Goal: Entertainment & Leisure: Consume media (video, audio)

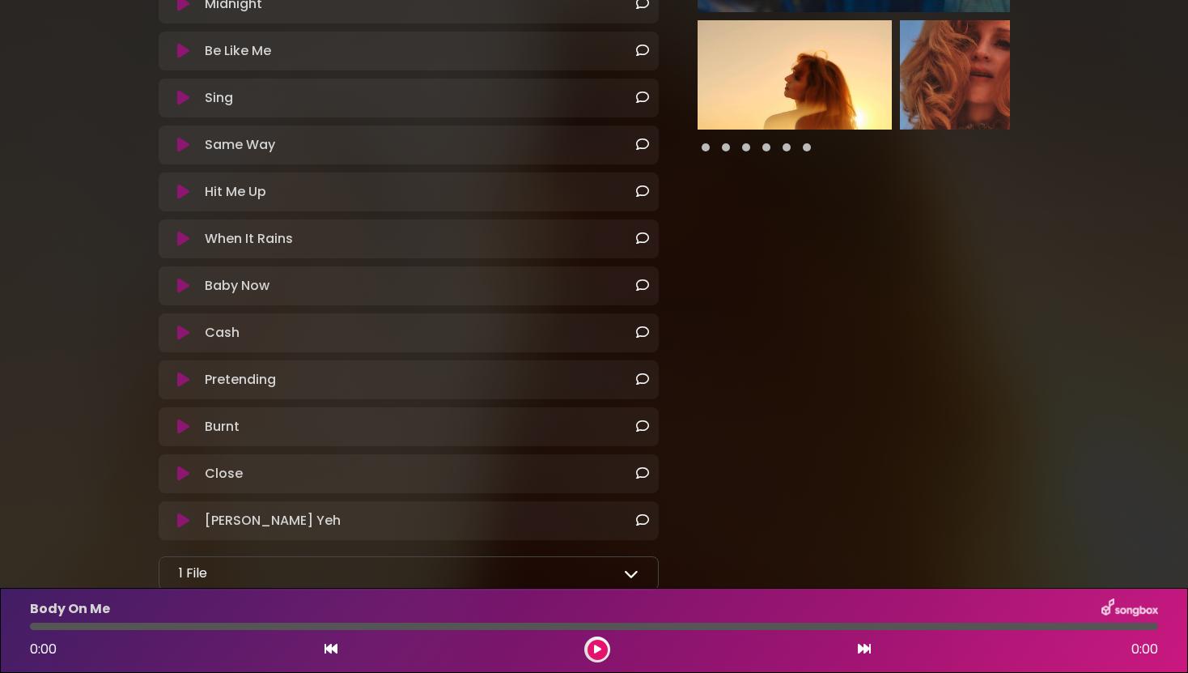
scroll to position [368, 0]
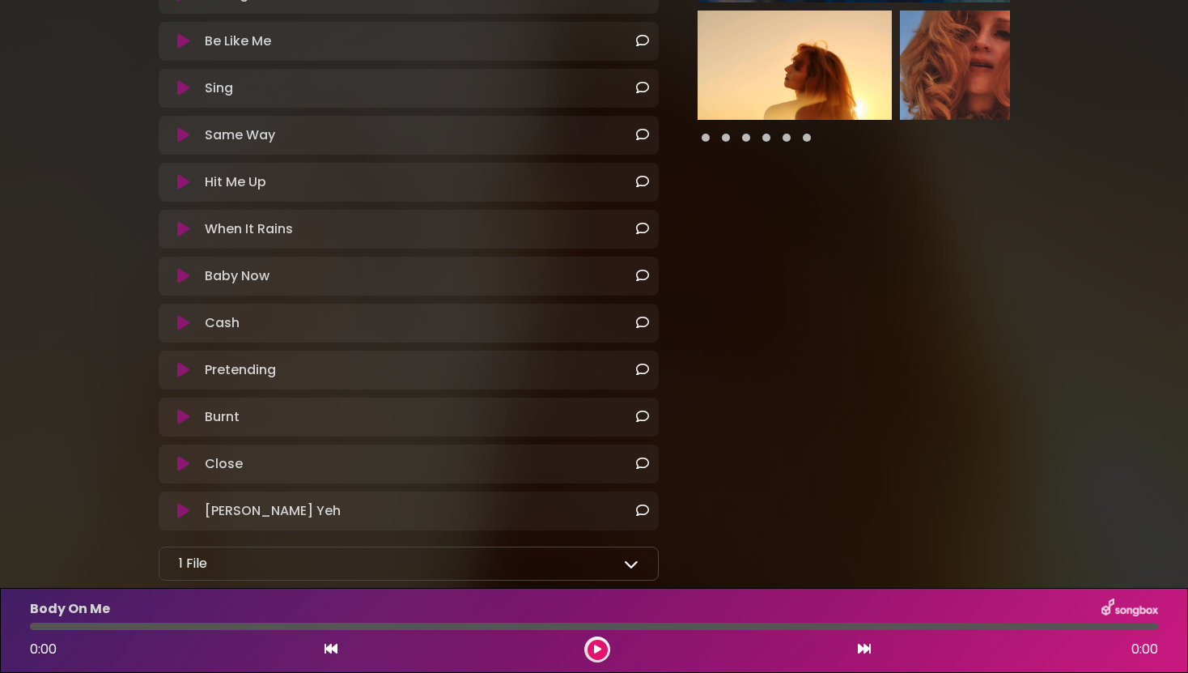
click at [181, 230] on icon at bounding box center [183, 229] width 12 height 16
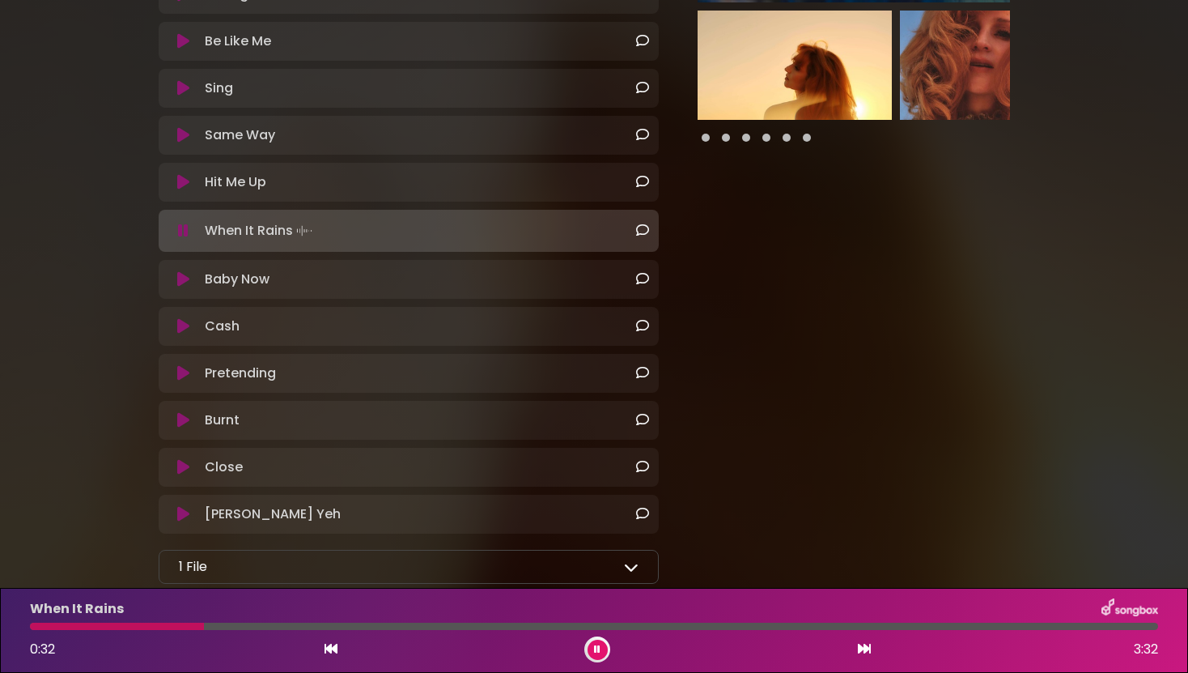
click at [590, 651] on button at bounding box center [598, 649] width 20 height 20
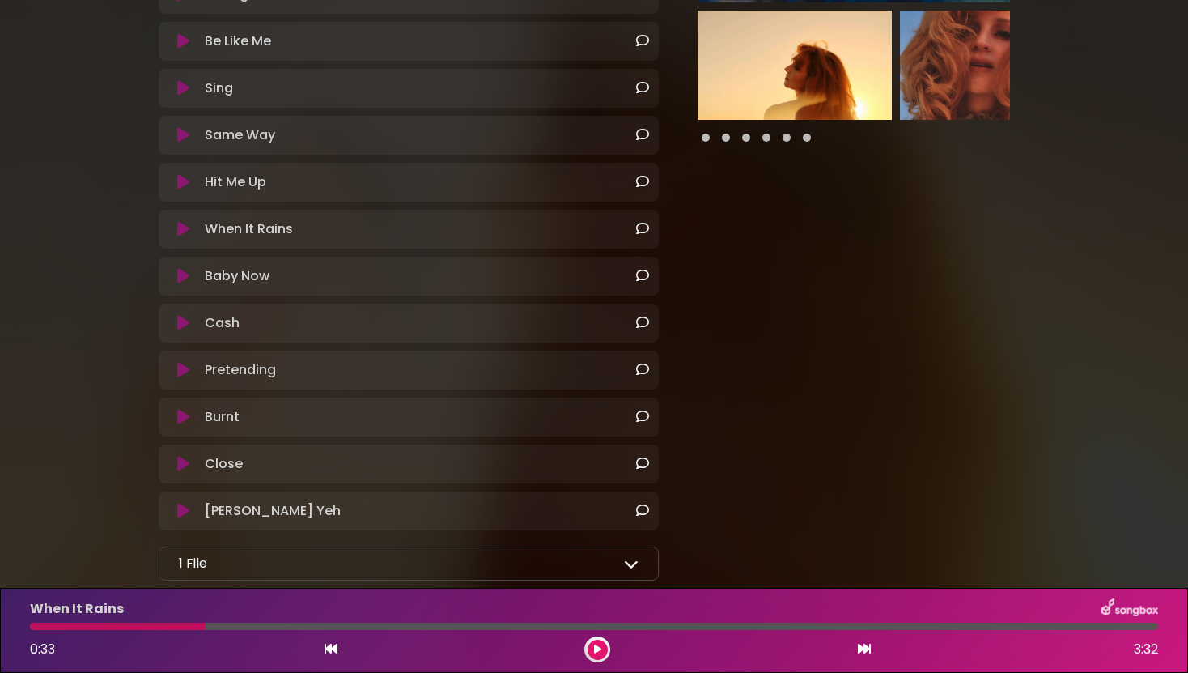
drag, startPoint x: 206, startPoint y: 629, endPoint x: 41, endPoint y: 622, distance: 164.4
click at [41, 622] on div at bounding box center [594, 625] width 1128 height 7
click at [31, 627] on div at bounding box center [118, 625] width 176 height 7
click at [36, 627] on div at bounding box center [118, 625] width 176 height 7
click at [39, 627] on div at bounding box center [118, 625] width 176 height 7
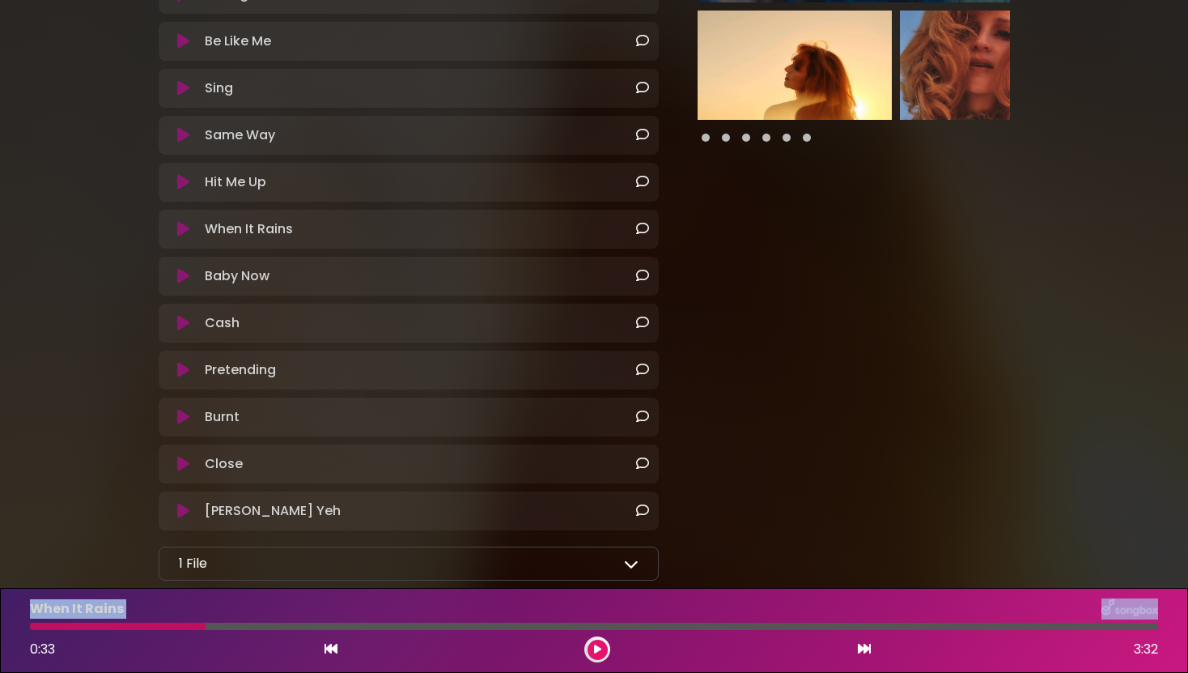
drag, startPoint x: 201, startPoint y: 627, endPoint x: 22, endPoint y: 610, distance: 179.6
click at [22, 610] on div "When It Rains 0:33 3:32" at bounding box center [594, 630] width 1148 height 64
click at [42, 627] on div at bounding box center [118, 625] width 176 height 7
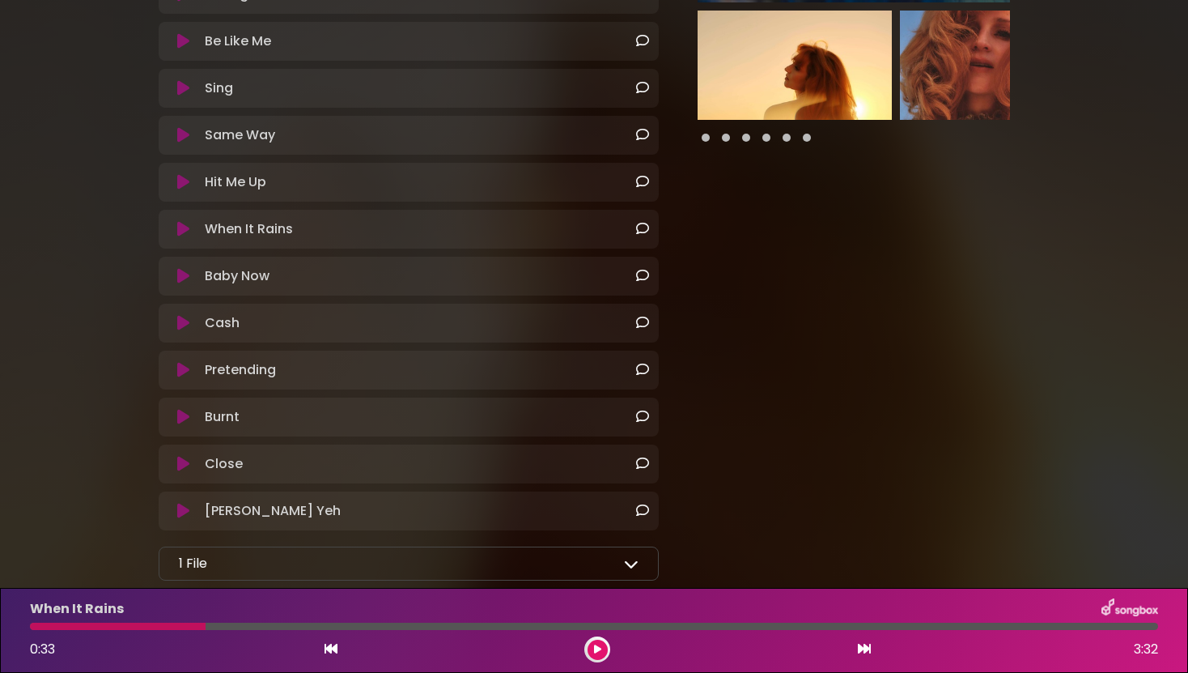
drag, startPoint x: 199, startPoint y: 627, endPoint x: 99, endPoint y: 620, distance: 100.6
click at [99, 620] on div "When It Rains 0:33 3:32" at bounding box center [594, 630] width 1148 height 64
drag, startPoint x: 201, startPoint y: 629, endPoint x: 117, endPoint y: 622, distance: 84.4
click at [117, 622] on div at bounding box center [118, 625] width 176 height 7
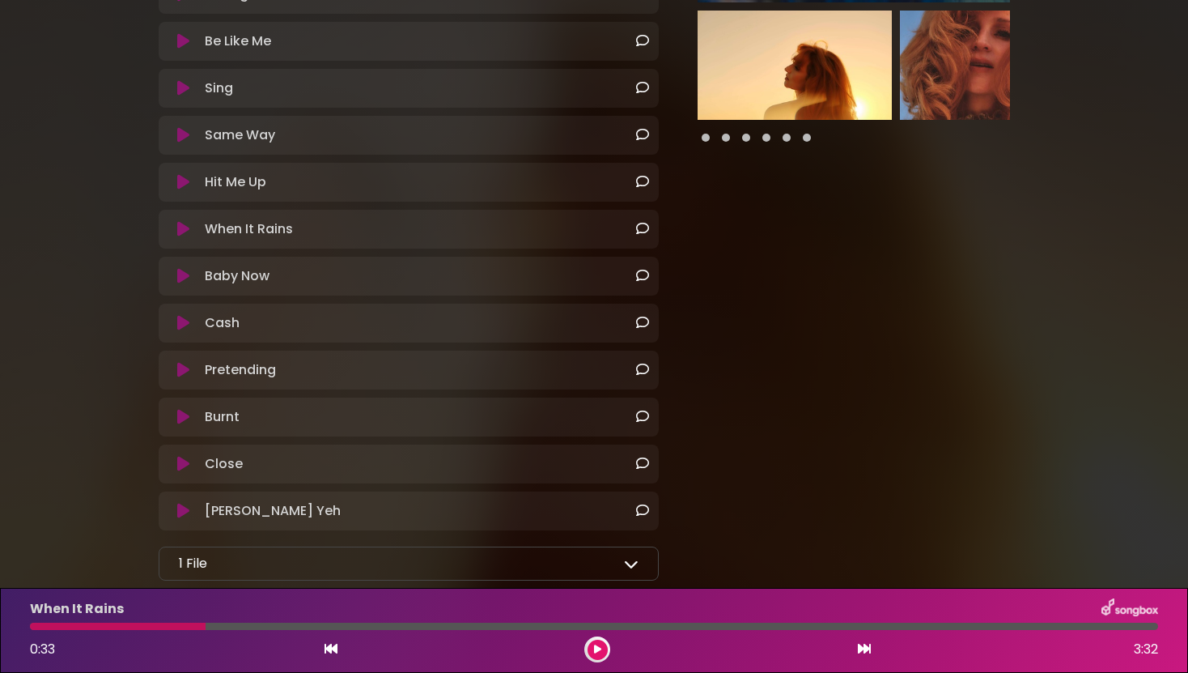
click at [117, 622] on div at bounding box center [118, 625] width 176 height 7
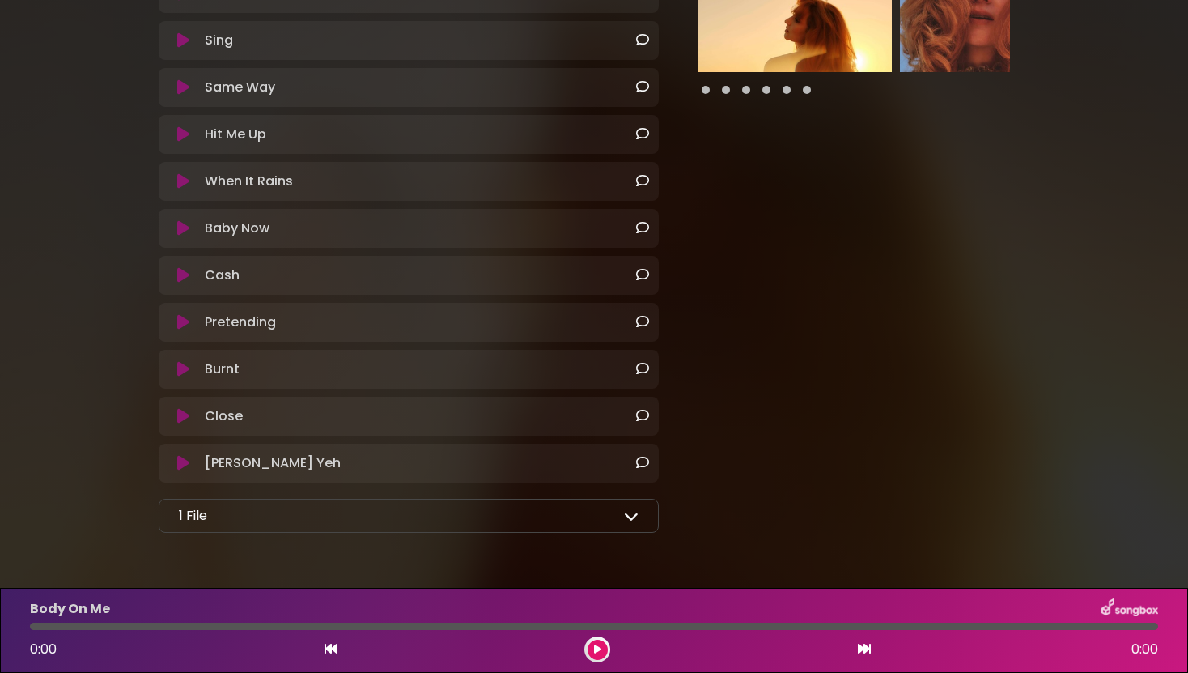
scroll to position [464, 0]
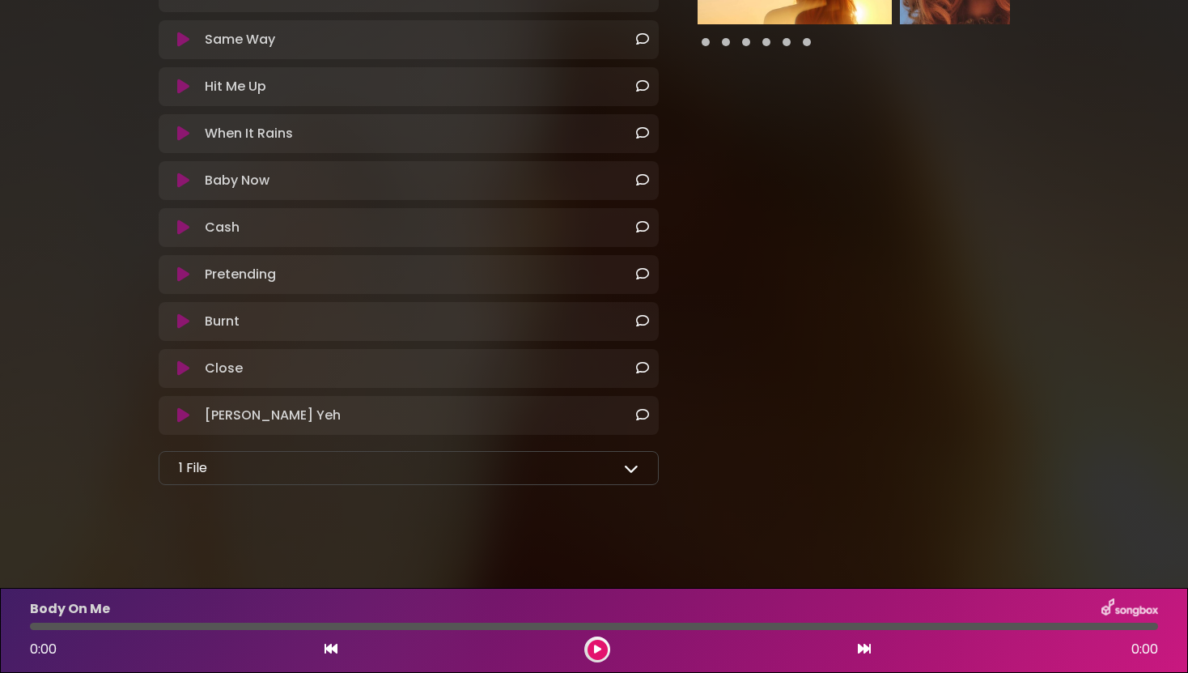
click at [182, 138] on icon at bounding box center [183, 133] width 12 height 16
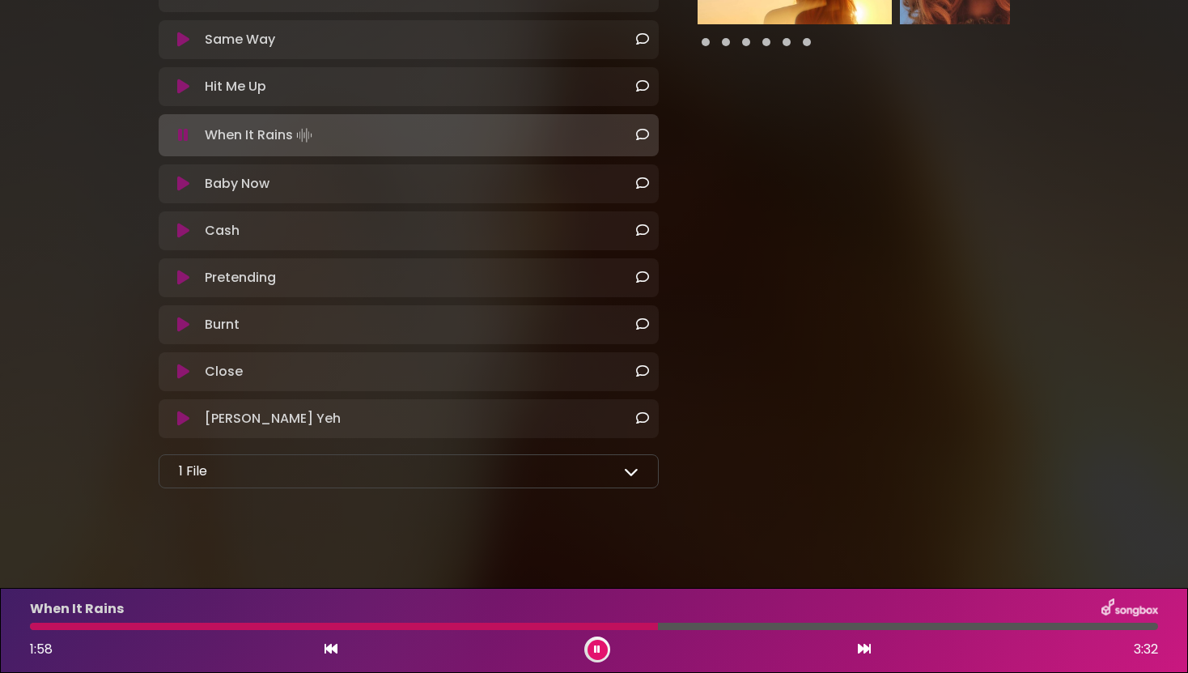
click at [598, 644] on icon at bounding box center [597, 649] width 6 height 10
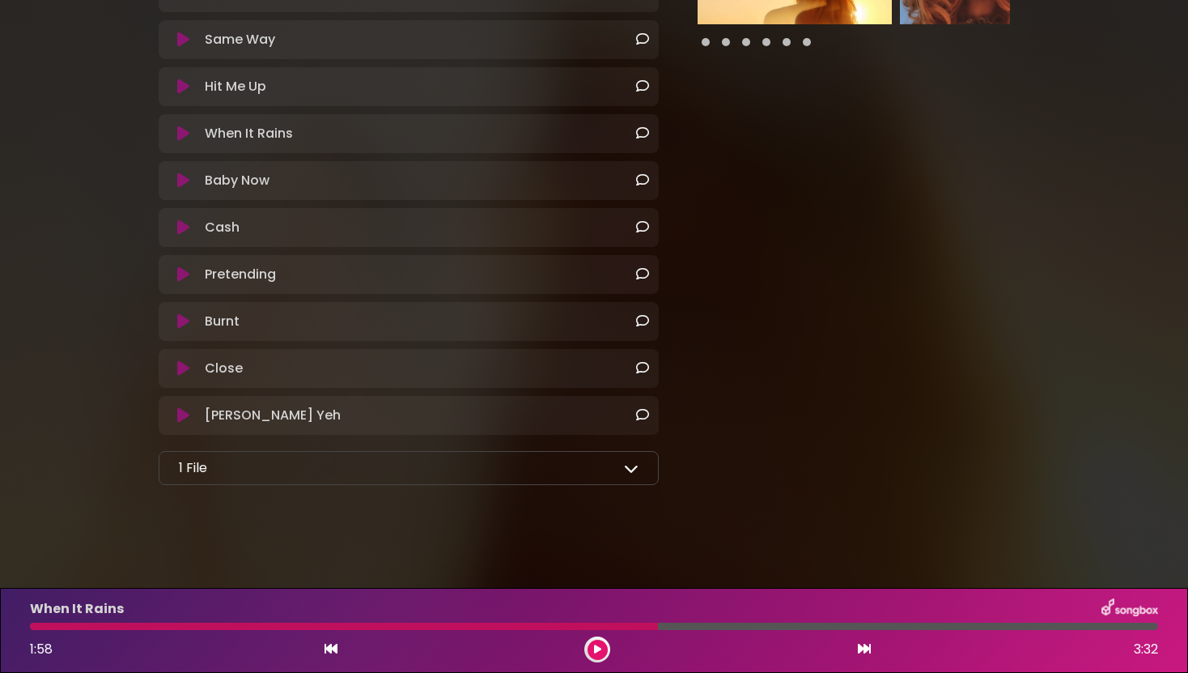
click at [598, 644] on icon at bounding box center [597, 649] width 7 height 10
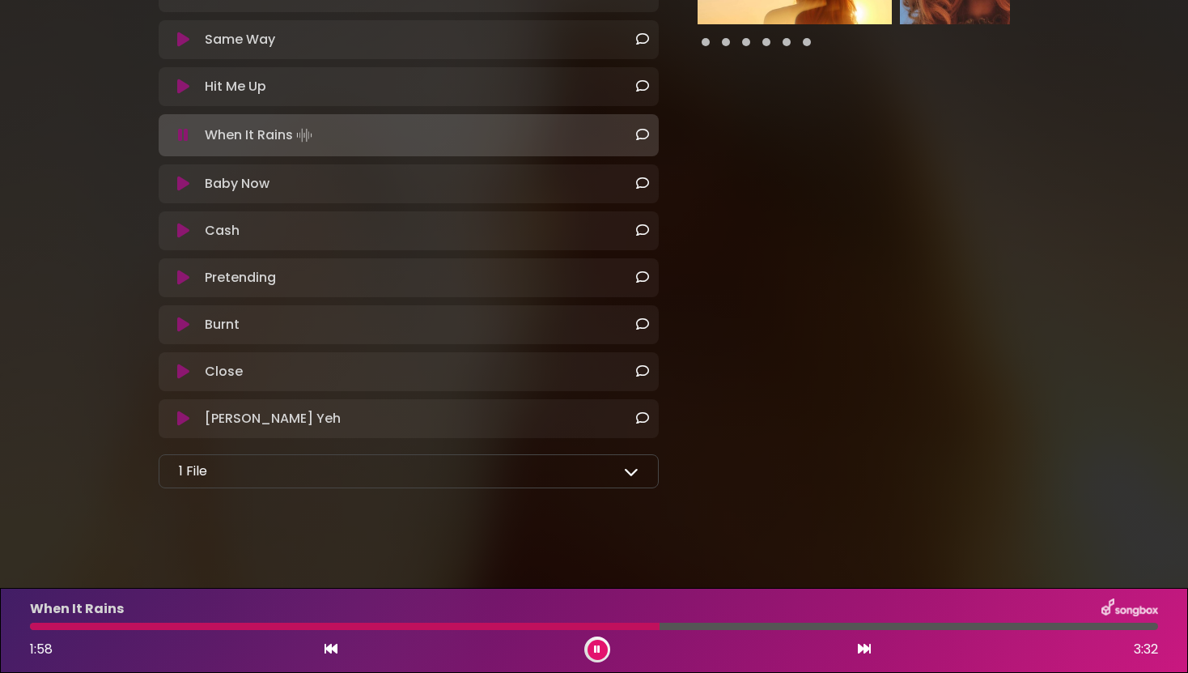
click at [598, 644] on icon at bounding box center [597, 649] width 6 height 10
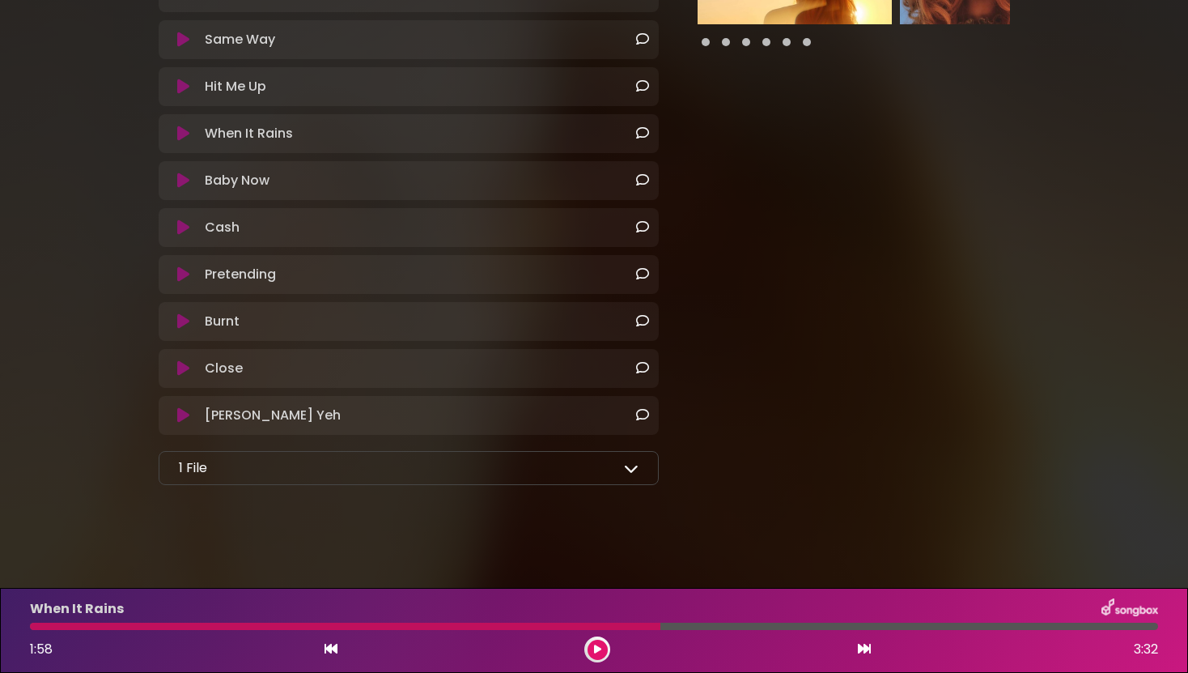
click at [598, 644] on icon at bounding box center [597, 649] width 7 height 10
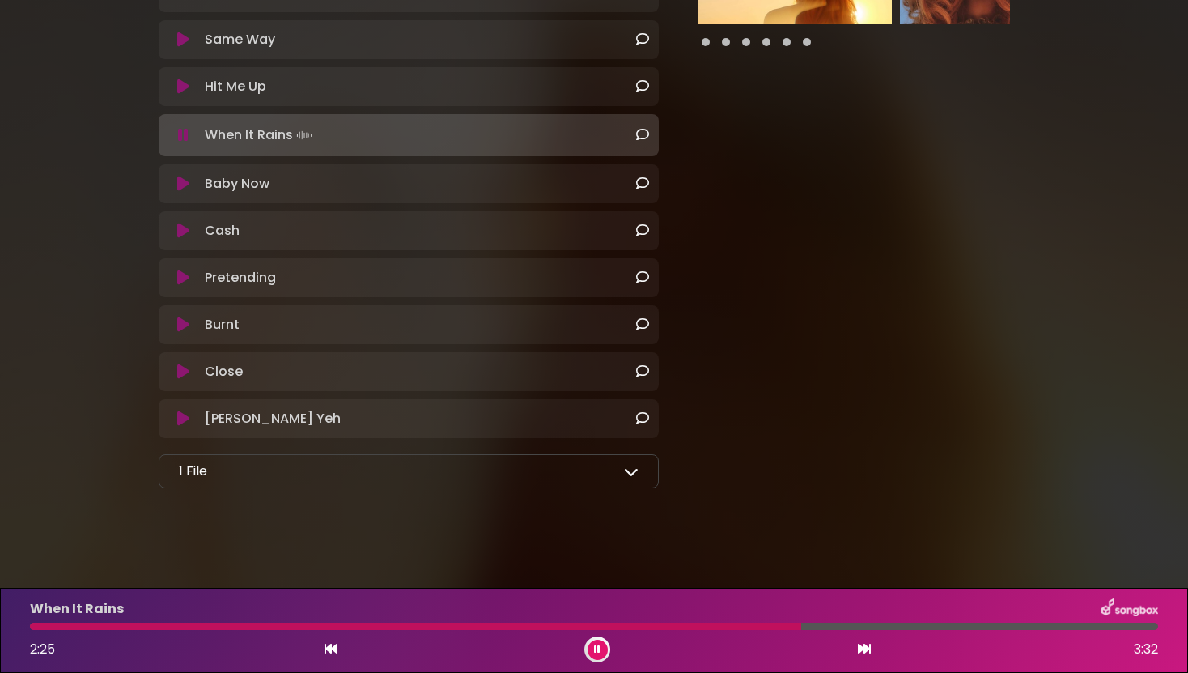
click at [599, 651] on icon at bounding box center [597, 649] width 6 height 10
